Goal: Book appointment/travel/reservation

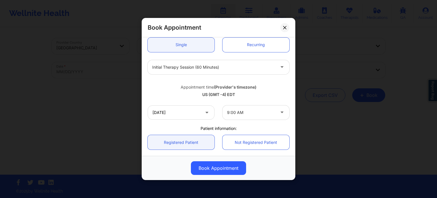
scroll to position [57, 0]
click at [285, 30] on button at bounding box center [284, 27] width 9 height 9
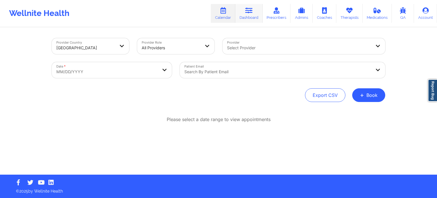
click at [252, 17] on link "Dashboard" at bounding box center [248, 13] width 27 height 19
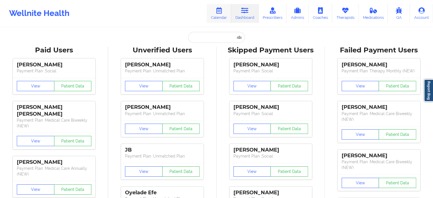
click at [218, 15] on link "Calendar" at bounding box center [219, 13] width 24 height 19
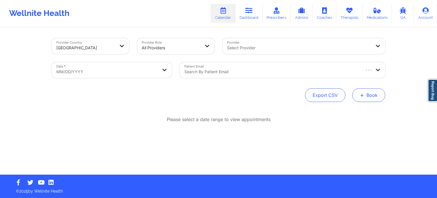
click at [362, 94] on span "+" at bounding box center [362, 94] width 4 height 3
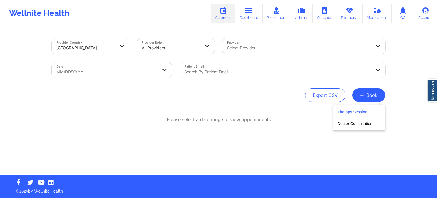
click at [347, 114] on button "Therapy Session" at bounding box center [360, 112] width 44 height 9
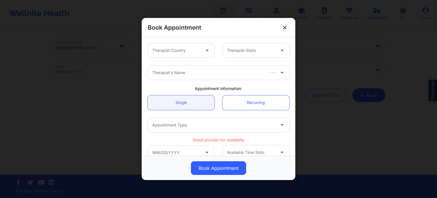
click at [192, 48] on div at bounding box center [176, 50] width 48 height 7
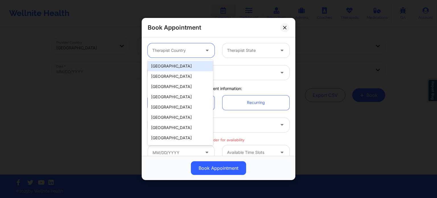
click at [188, 67] on div "[GEOGRAPHIC_DATA]" at bounding box center [180, 66] width 65 height 10
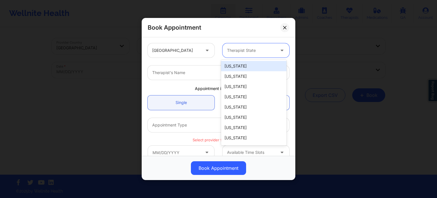
click at [233, 46] on div "Therapist State" at bounding box center [249, 50] width 53 height 14
type input "f"
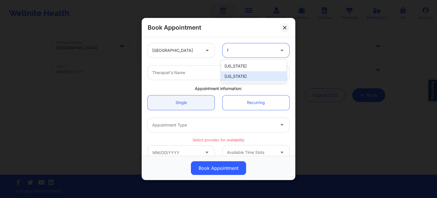
click at [225, 78] on div "[US_STATE]" at bounding box center [253, 76] width 65 height 10
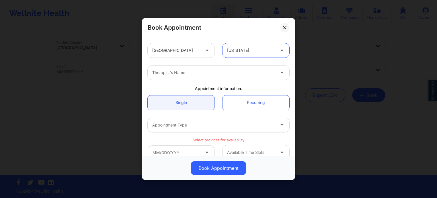
click at [211, 76] on div "Therapist's Name" at bounding box center [212, 72] width 128 height 14
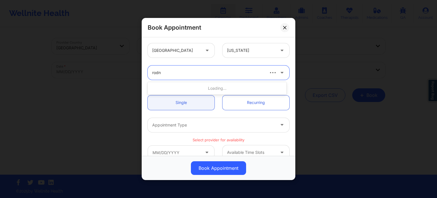
type input "rodne"
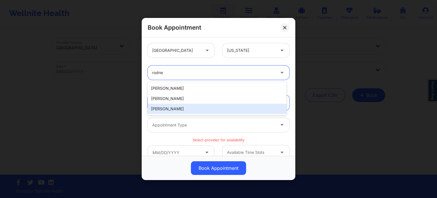
click at [186, 109] on div "[PERSON_NAME]" at bounding box center [217, 109] width 139 height 10
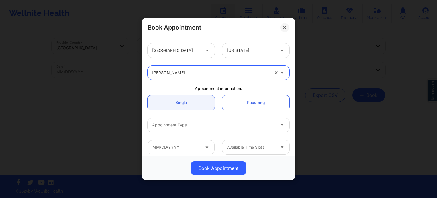
click at [207, 125] on div at bounding box center [213, 125] width 123 height 7
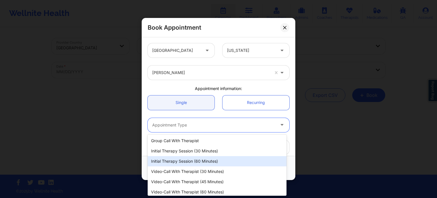
click at [203, 151] on div "Initial Therapy Session (30 minutes)" at bounding box center [217, 151] width 139 height 10
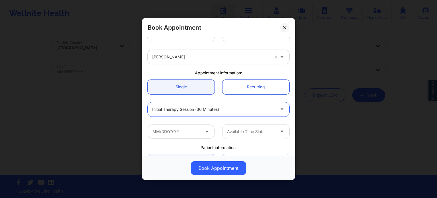
scroll to position [28, 0]
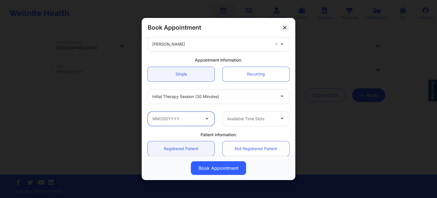
click at [186, 117] on input "text" at bounding box center [181, 119] width 67 height 14
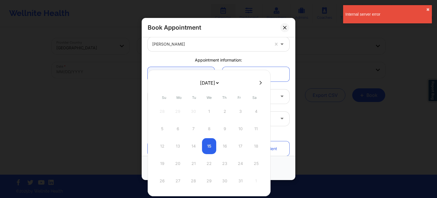
click at [212, 147] on div "12 13 14 15 16 17 18" at bounding box center [209, 146] width 108 height 16
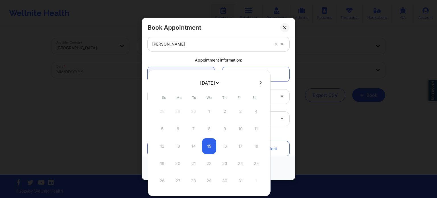
click at [209, 148] on div "12 13 14 15 16 17 18" at bounding box center [209, 146] width 108 height 16
click at [236, 135] on div "5 6 7 8 9 10 11" at bounding box center [209, 129] width 108 height 16
click at [282, 55] on div "[GEOGRAPHIC_DATA] [US_STATE] [PERSON_NAME] Appointment information: Single Recu…" at bounding box center [219, 130] width 150 height 238
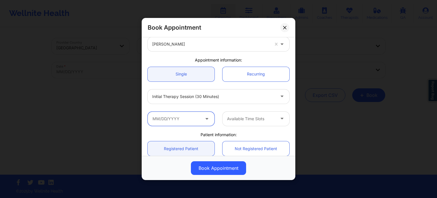
click at [175, 122] on input "text" at bounding box center [181, 119] width 67 height 14
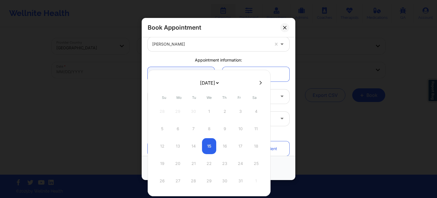
click at [210, 145] on div "12 13 14 15 16 17 18" at bounding box center [209, 146] width 108 height 16
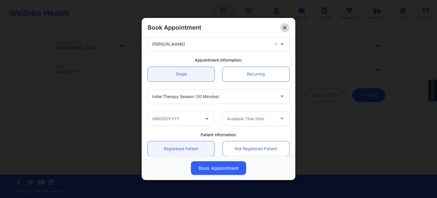
click at [288, 25] on button at bounding box center [284, 27] width 9 height 9
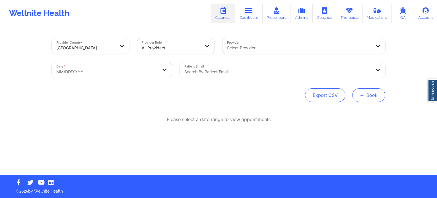
click at [369, 96] on button "+ Book" at bounding box center [368, 95] width 33 height 14
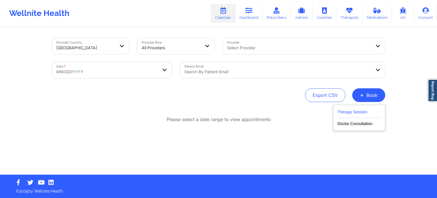
click at [345, 111] on button "Therapy Session" at bounding box center [360, 112] width 44 height 9
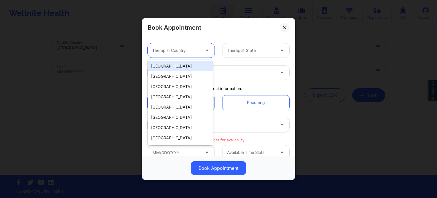
click at [175, 56] on div "Therapist Country" at bounding box center [174, 50] width 53 height 14
click at [175, 66] on div "[GEOGRAPHIC_DATA]" at bounding box center [180, 66] width 65 height 10
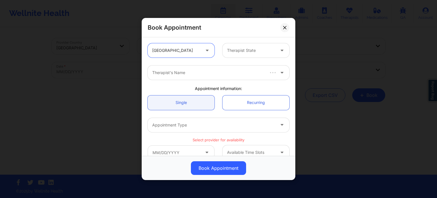
click at [250, 54] on div "Therapist State" at bounding box center [249, 50] width 53 height 14
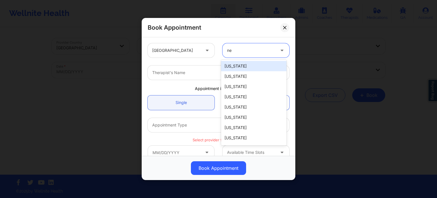
type input "new"
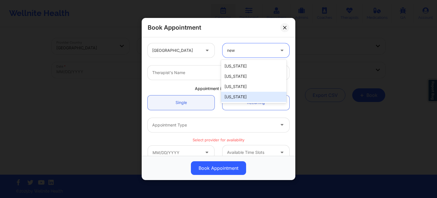
click at [237, 98] on div "[US_STATE]" at bounding box center [253, 97] width 65 height 10
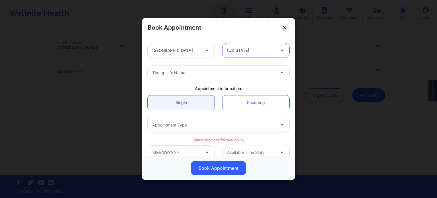
click at [196, 74] on div at bounding box center [213, 72] width 123 height 7
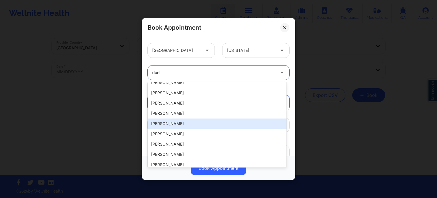
scroll to position [0, 0]
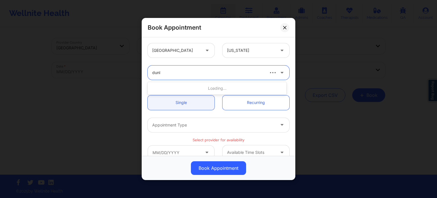
type input "dunla"
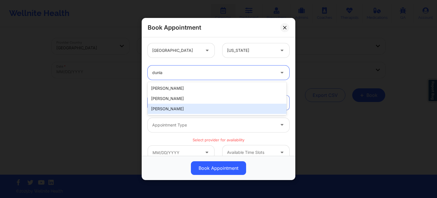
click at [189, 106] on div "[PERSON_NAME]" at bounding box center [217, 109] width 139 height 10
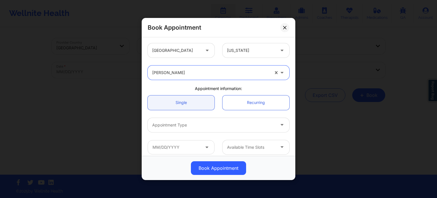
click at [184, 125] on div at bounding box center [213, 125] width 123 height 7
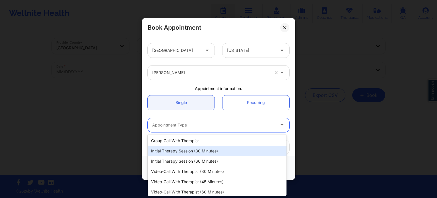
click at [180, 149] on div "Initial Therapy Session (30 minutes)" at bounding box center [217, 151] width 139 height 10
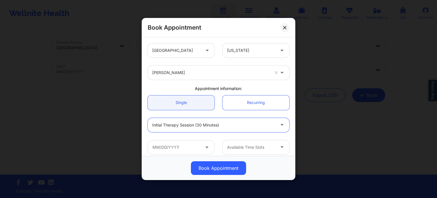
scroll to position [57, 0]
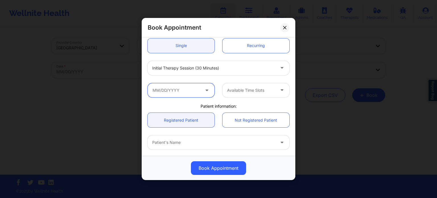
click at [195, 92] on input "text" at bounding box center [181, 90] width 67 height 14
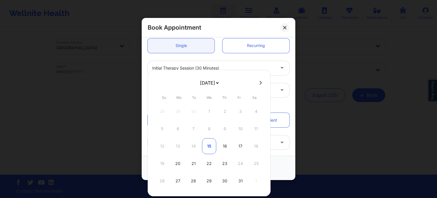
click at [211, 148] on div "15" at bounding box center [209, 146] width 14 height 16
type input "[DATE]"
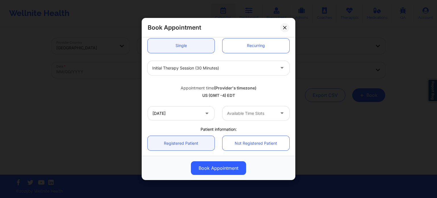
click at [239, 111] on div at bounding box center [251, 113] width 48 height 7
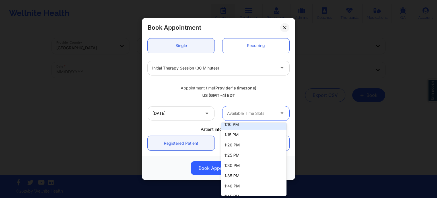
scroll to position [228, 0]
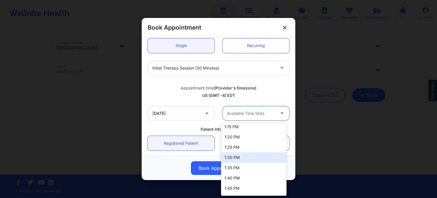
click at [245, 159] on div "1:30 PM" at bounding box center [253, 157] width 65 height 10
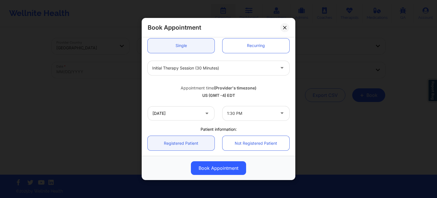
click at [276, 92] on div "Appointment time (Provider's timezone) [GEOGRAPHIC_DATA] (GMT -4) EDT" at bounding box center [219, 90] width 150 height 15
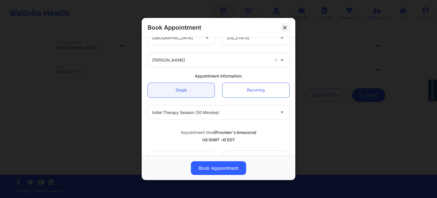
scroll to position [0, 0]
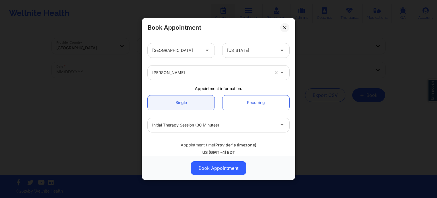
click at [245, 52] on div at bounding box center [251, 50] width 48 height 7
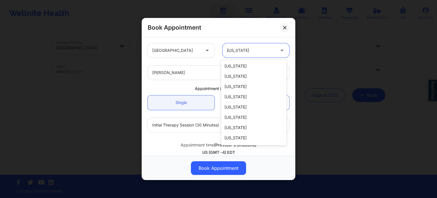
scroll to position [83, 0]
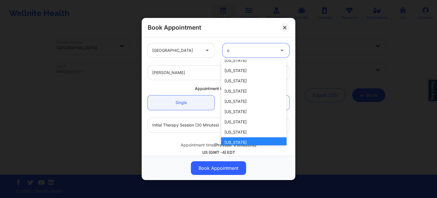
type input "oh"
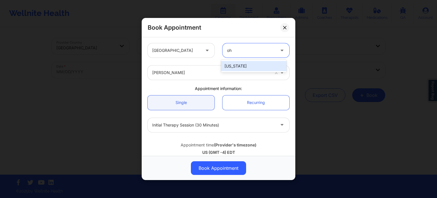
click at [239, 66] on div "[US_STATE]" at bounding box center [253, 66] width 65 height 10
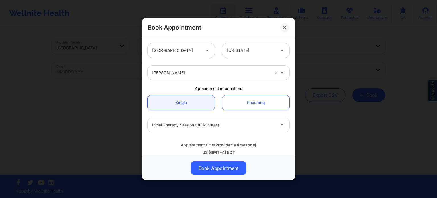
click at [244, 86] on div "Appointment information:" at bounding box center [219, 89] width 150 height 6
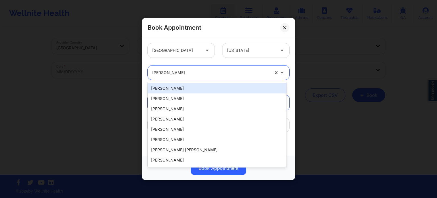
click at [223, 76] on div "[PERSON_NAME]" at bounding box center [210, 72] width 117 height 14
click at [216, 54] on div "[GEOGRAPHIC_DATA]" at bounding box center [181, 50] width 75 height 14
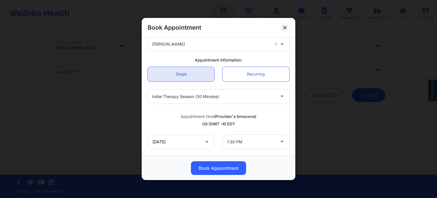
scroll to position [57, 0]
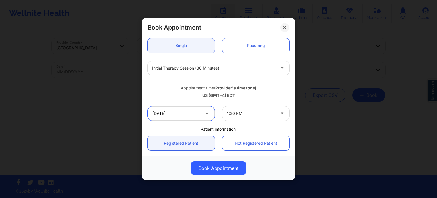
click at [181, 113] on input "[DATE]" at bounding box center [181, 113] width 67 height 14
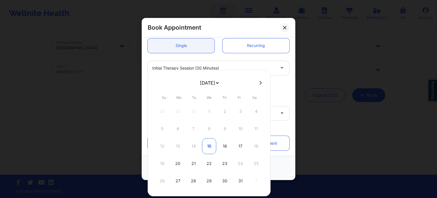
click at [210, 148] on div "15" at bounding box center [209, 146] width 14 height 16
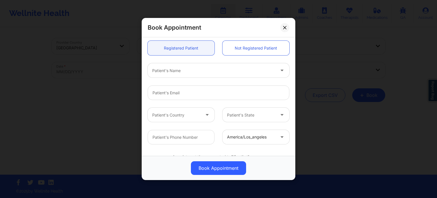
scroll to position [142, 0]
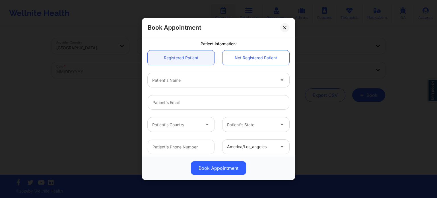
click at [182, 81] on div at bounding box center [213, 80] width 123 height 7
paste input "[PERSON_NAME]"
type input "[PERSON_NAME]"
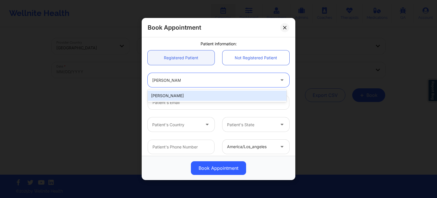
click at [204, 96] on div "[PERSON_NAME]" at bounding box center [217, 95] width 139 height 10
type input "[EMAIL_ADDRESS][PERSON_NAME][DOMAIN_NAME]"
type input "[PHONE_NUMBER]"
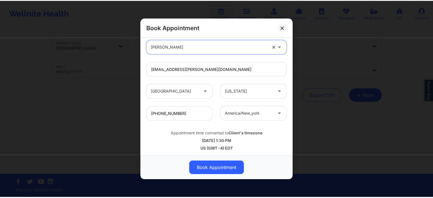
scroll to position [177, 0]
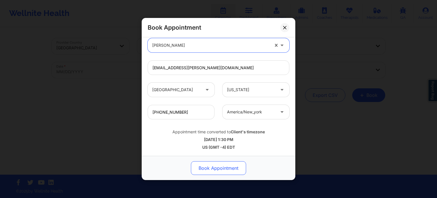
click at [217, 170] on button "Book Appointment" at bounding box center [218, 168] width 55 height 14
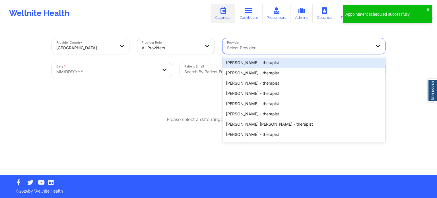
click at [251, 47] on div at bounding box center [299, 47] width 144 height 7
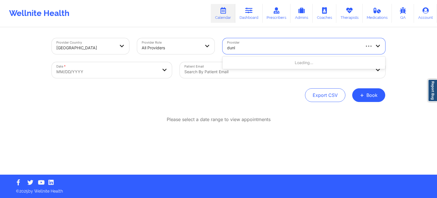
type input "dunla"
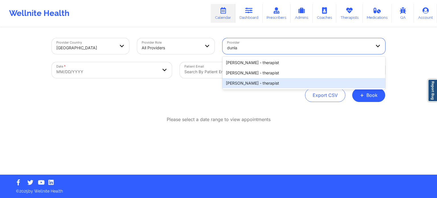
click at [246, 84] on div "[PERSON_NAME] - therapist" at bounding box center [304, 83] width 163 height 10
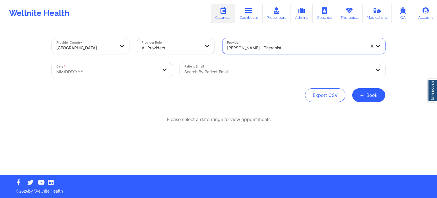
select select "2025-8"
select select "2025-9"
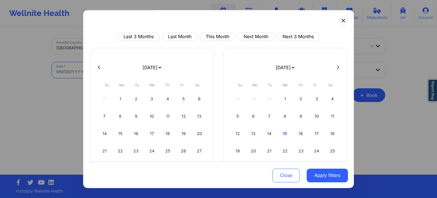
click at [133, 77] on body "Wellnite Health Calendar Dashboard Prescribers Admins Coaches Therapists Medica…" at bounding box center [218, 99] width 437 height 198
click at [270, 131] on div "14" at bounding box center [269, 133] width 15 height 16
select select "2025-9"
select select "2025-10"
select select "2025-9"
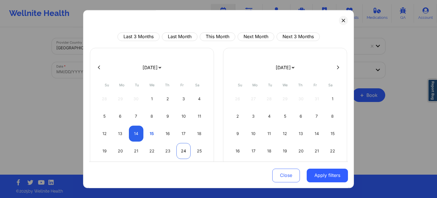
select select "2025-10"
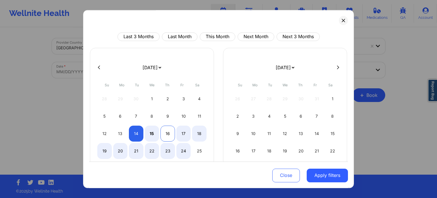
select select "2025-9"
select select "2025-10"
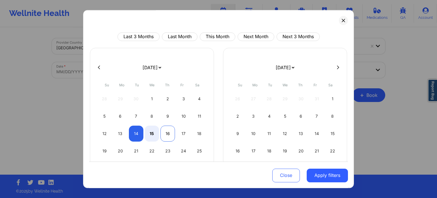
click at [170, 136] on div "16" at bounding box center [168, 133] width 15 height 16
select select "2025-9"
select select "2025-10"
click at [319, 174] on button "Apply filters" at bounding box center [327, 175] width 41 height 14
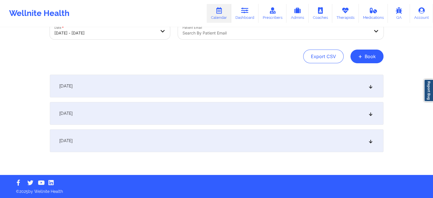
scroll to position [39, 0]
click at [129, 118] on div "[DATE]" at bounding box center [217, 113] width 334 height 23
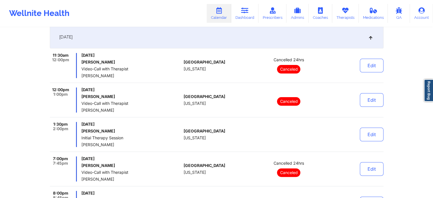
scroll to position [112, 0]
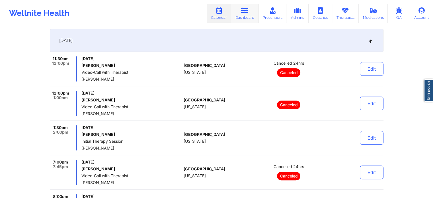
click at [254, 16] on link "Dashboard" at bounding box center [244, 13] width 27 height 19
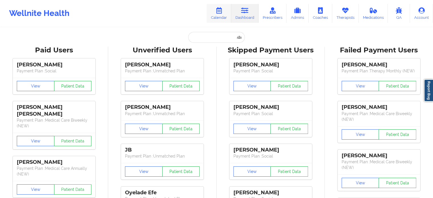
click at [221, 17] on link "Calendar" at bounding box center [219, 13] width 24 height 19
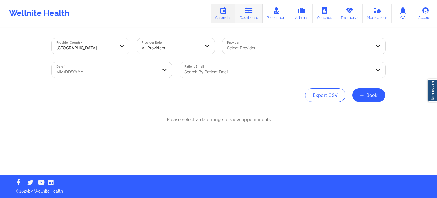
click at [253, 11] on icon at bounding box center [248, 10] width 7 height 6
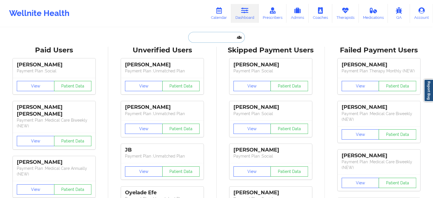
click at [207, 41] on input "text" at bounding box center [216, 37] width 56 height 11
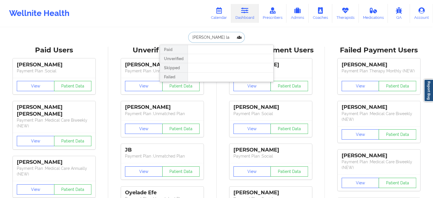
type input "[PERSON_NAME] la"
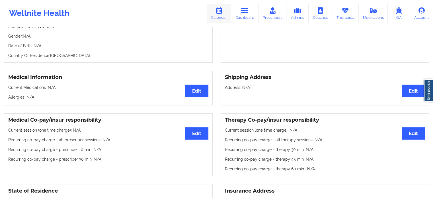
click at [221, 12] on icon at bounding box center [218, 10] width 7 height 6
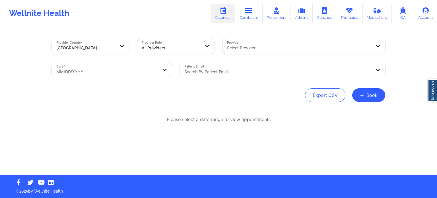
click at [257, 51] on div at bounding box center [299, 47] width 144 height 7
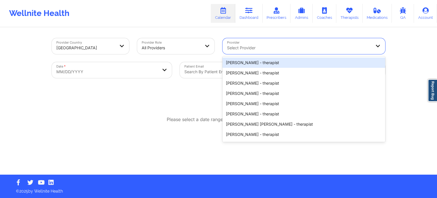
click at [257, 51] on div at bounding box center [299, 47] width 144 height 7
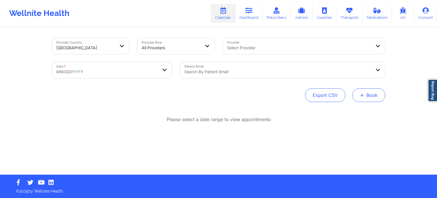
click at [378, 95] on button "+ Book" at bounding box center [368, 95] width 33 height 14
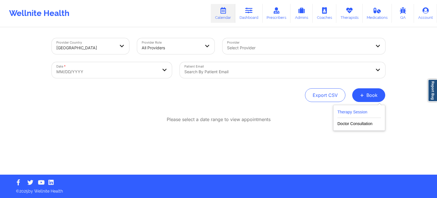
click at [349, 110] on button "Therapy Session" at bounding box center [360, 112] width 44 height 9
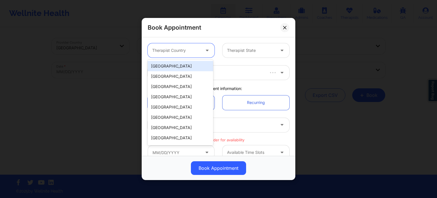
click at [181, 49] on div at bounding box center [176, 50] width 48 height 7
click at [184, 69] on div "[GEOGRAPHIC_DATA]" at bounding box center [180, 66] width 65 height 10
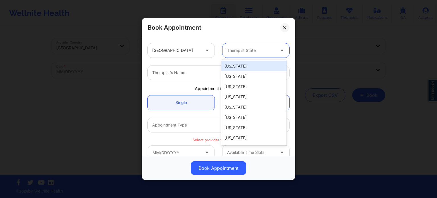
click at [246, 52] on div at bounding box center [251, 50] width 48 height 7
type input "f"
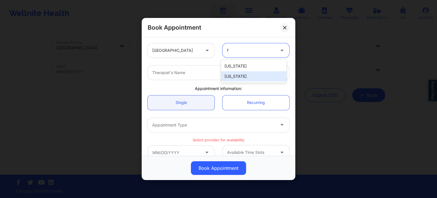
click at [238, 77] on div "[US_STATE]" at bounding box center [253, 76] width 65 height 10
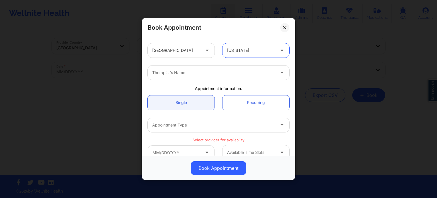
click at [210, 75] on div at bounding box center [213, 72] width 123 height 7
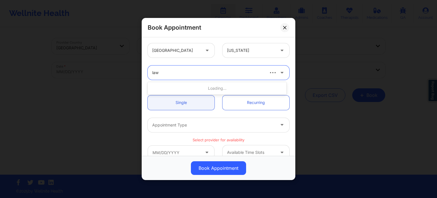
type input "lawa"
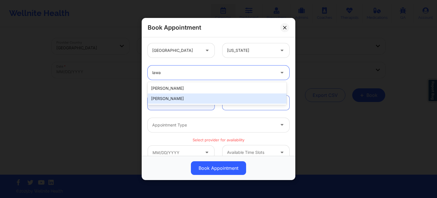
click at [201, 100] on div "Lawanda Martin" at bounding box center [217, 98] width 139 height 10
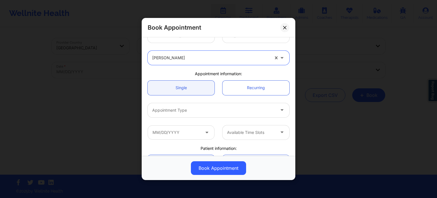
scroll to position [28, 0]
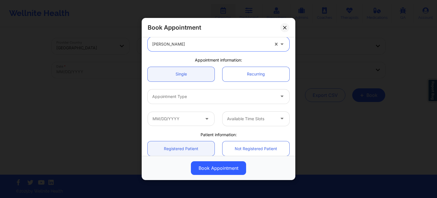
click at [199, 98] on div at bounding box center [213, 96] width 123 height 7
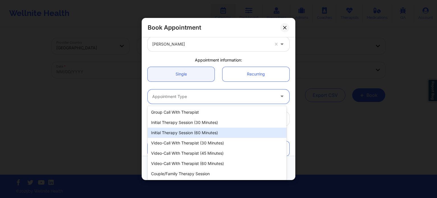
click at [197, 131] on div "Initial Therapy Session (60 minutes)" at bounding box center [217, 132] width 139 height 10
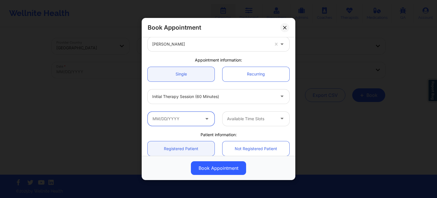
click at [189, 122] on input "text" at bounding box center [181, 119] width 67 height 14
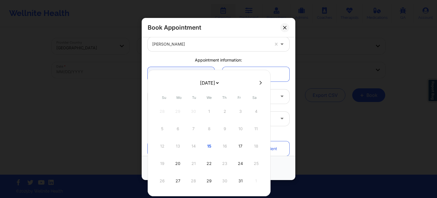
click at [223, 147] on div "12 13 14 15 16 17 18" at bounding box center [209, 146] width 108 height 16
click at [241, 143] on div "17" at bounding box center [240, 146] width 14 height 16
type input "10/17/2025"
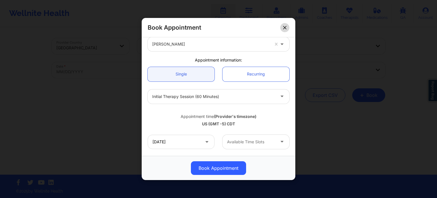
click at [287, 25] on button at bounding box center [284, 27] width 9 height 9
